Goal: Information Seeking & Learning: Learn about a topic

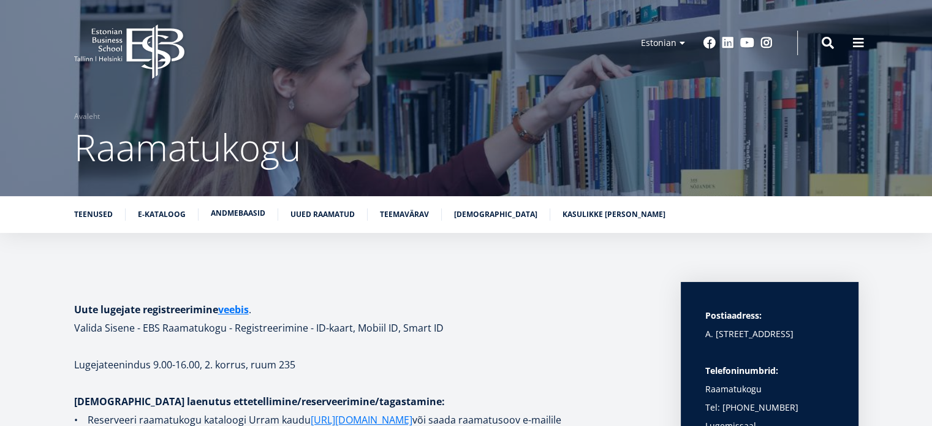
click at [242, 217] on link "Andmebaasid" at bounding box center [238, 213] width 55 height 12
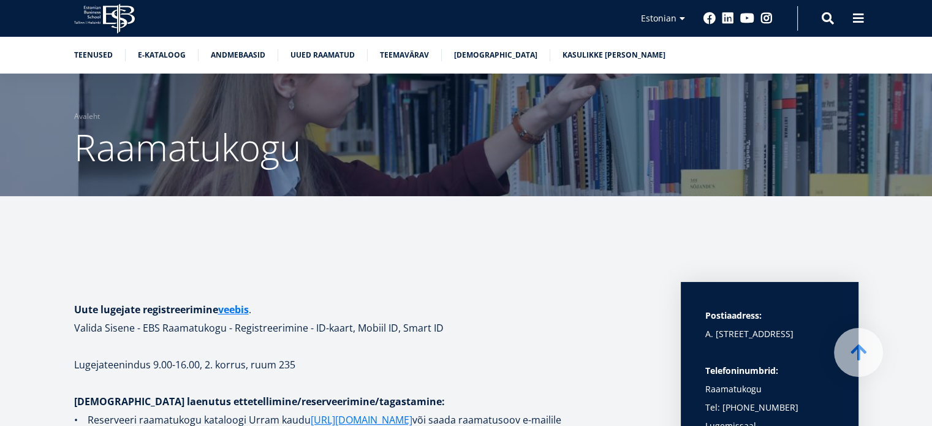
scroll to position [2259, 0]
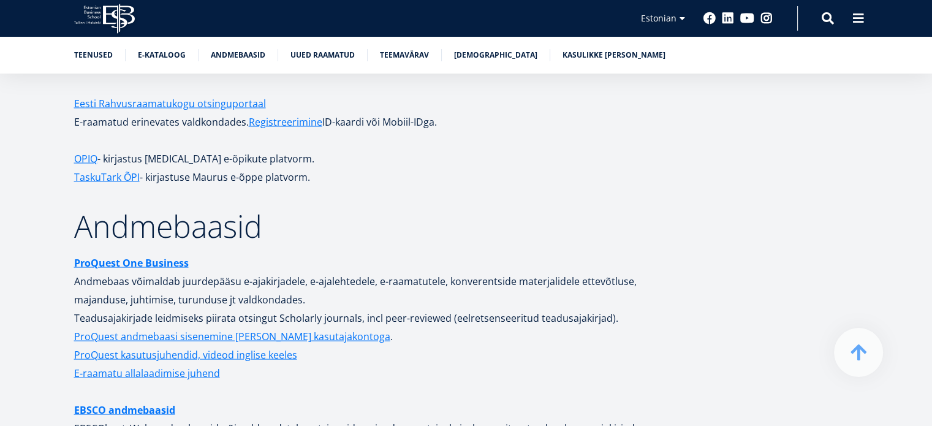
drag, startPoint x: 774, startPoint y: 0, endPoint x: 753, endPoint y: 158, distance: 159.5
click at [147, 256] on strong "ProQuest One Business" at bounding box center [131, 262] width 115 height 13
click at [184, 327] on link "ProQuest andmebaasi sisenemine [PERSON_NAME] kasutajakontoga" at bounding box center [232, 336] width 316 height 18
click at [199, 327] on link "ProQuest andmebaasi sisenemine [PERSON_NAME] kasutajakontoga" at bounding box center [232, 336] width 316 height 18
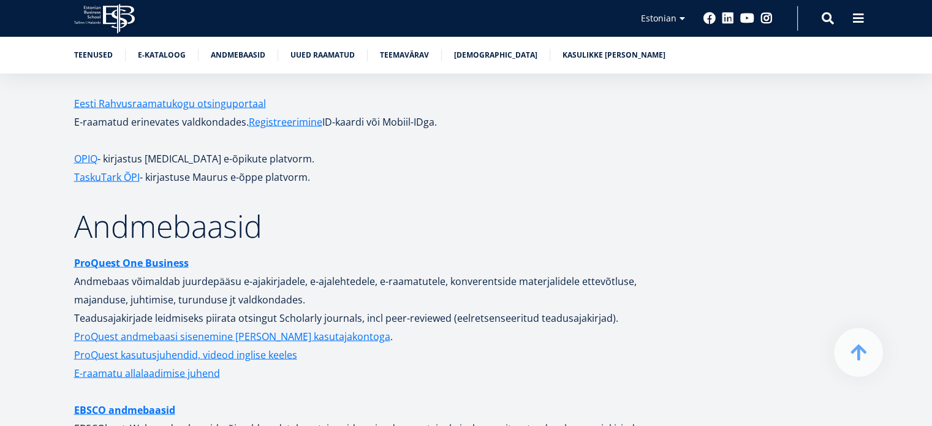
scroll to position [2259, 0]
click at [151, 400] on link "EBSCO andmebaasid" at bounding box center [124, 409] width 101 height 18
click at [168, 328] on link "ProQuest andmebaasi sisenemine [PERSON_NAME] kasutajakontoga" at bounding box center [232, 336] width 316 height 18
click at [168, 327] on link "ProQuest andmebaasi sisenemine [PERSON_NAME] kasutajakontoga" at bounding box center [232, 336] width 316 height 18
